Goal: Download file/media

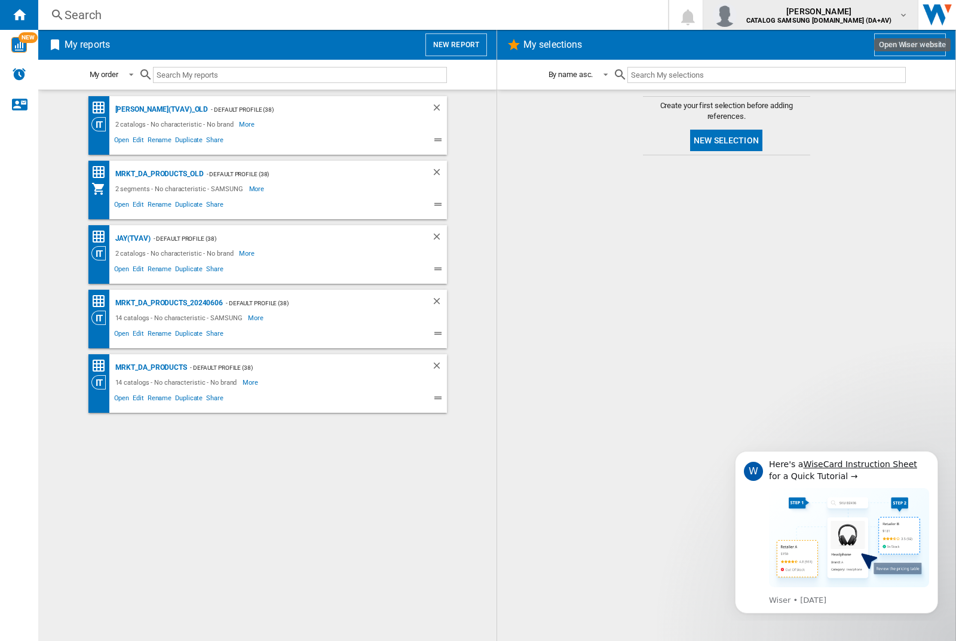
click at [737, 15] on img "button" at bounding box center [725, 15] width 24 height 24
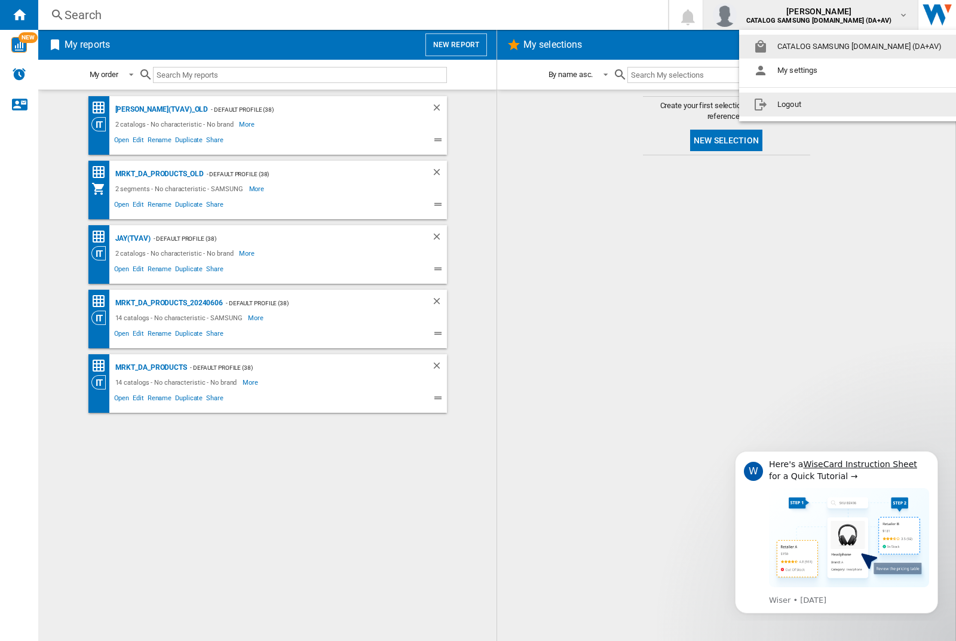
click at [831, 105] on button "Logout" at bounding box center [850, 105] width 222 height 24
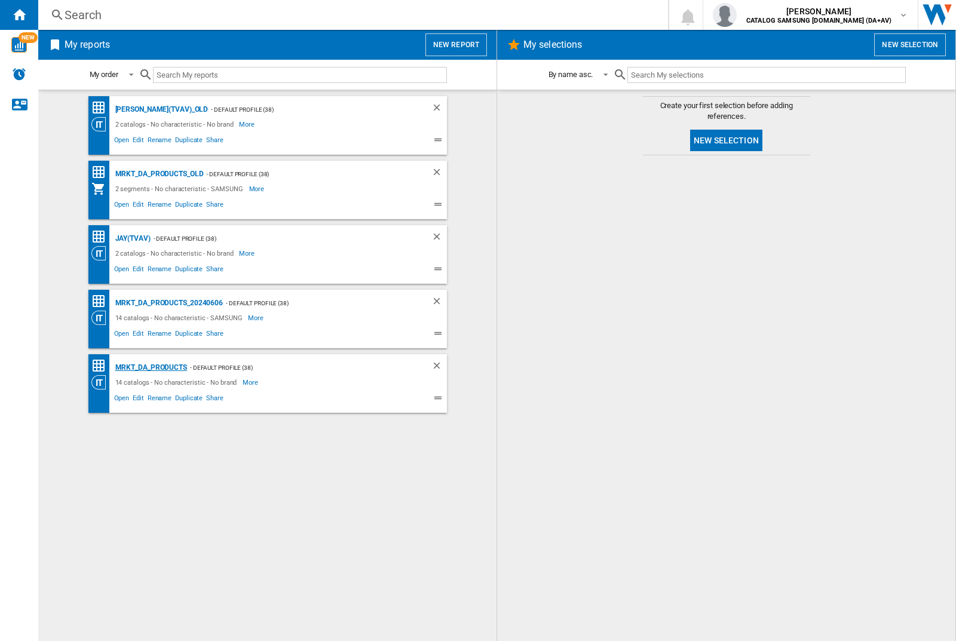
click at [151, 368] on div "MRKT_DA_PRODUCTS" at bounding box center [149, 367] width 75 height 15
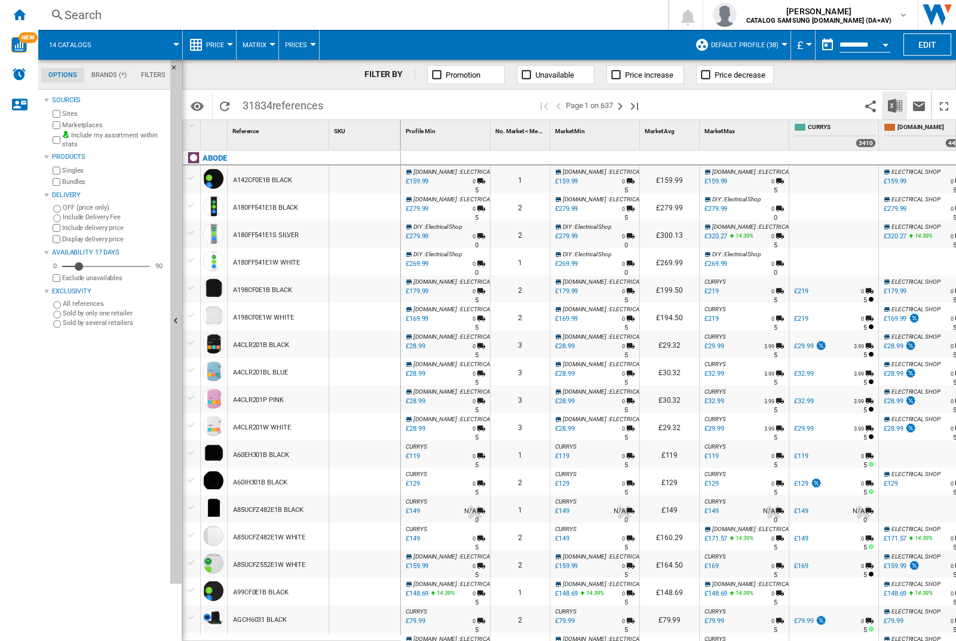
click at [895, 105] on img "Download in Excel" at bounding box center [895, 106] width 14 height 14
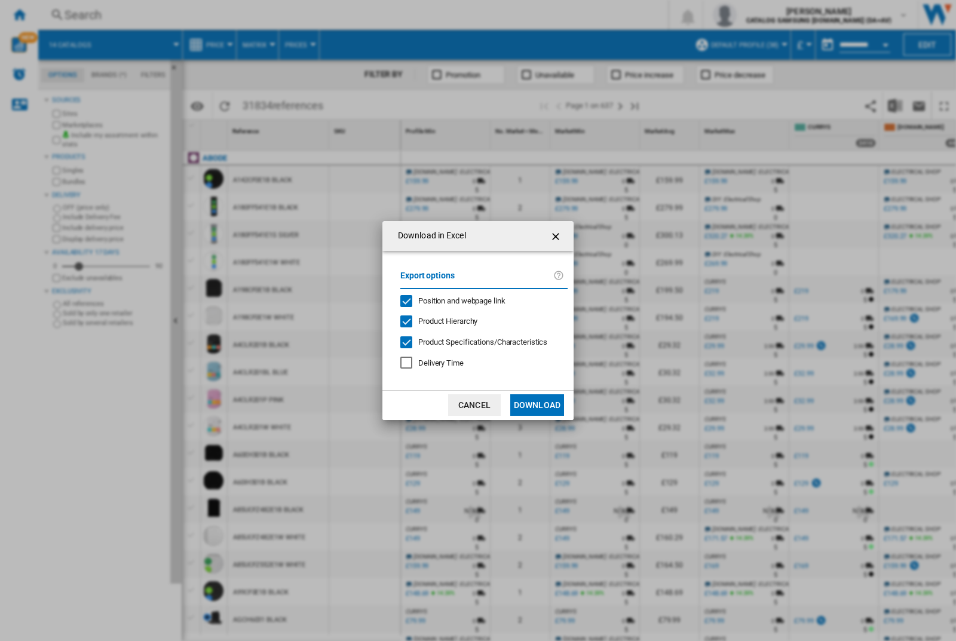
click at [454, 300] on span "Position and webpage link" at bounding box center [461, 300] width 87 height 9
click at [537, 405] on button "Download" at bounding box center [537, 405] width 54 height 22
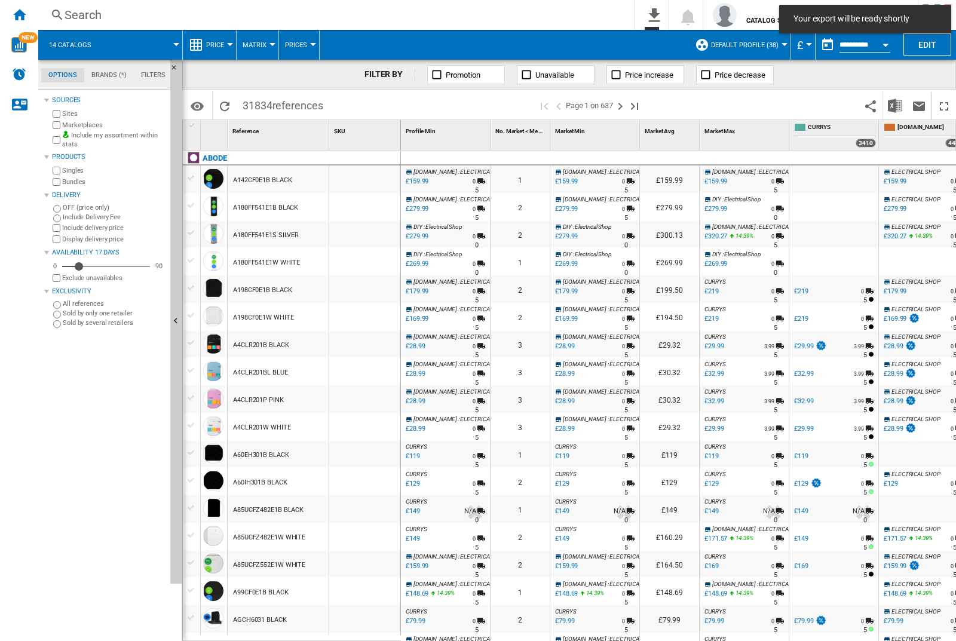
click at [369, 177] on div at bounding box center [364, 179] width 71 height 27
